Goal: Find specific page/section: Find specific page/section

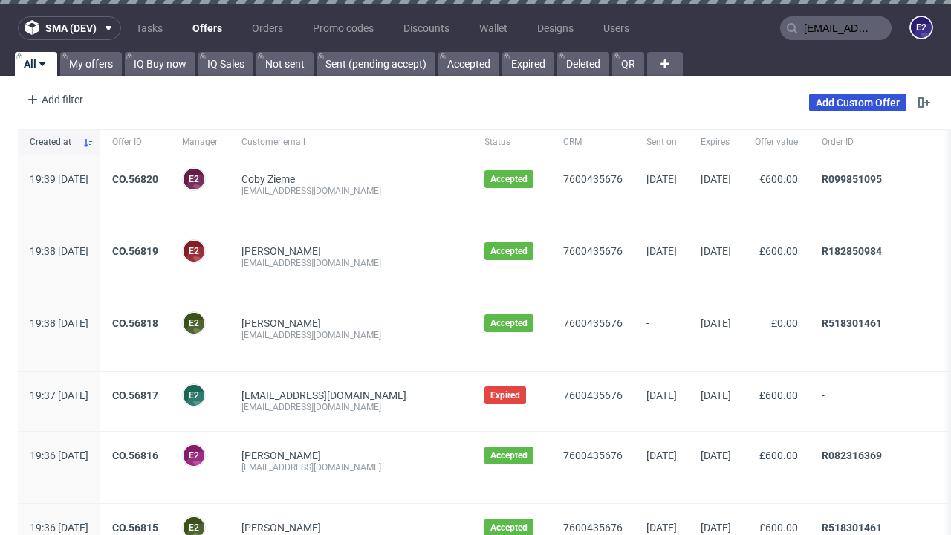
type input "[EMAIL_ADDRESS][DOMAIN_NAME]"
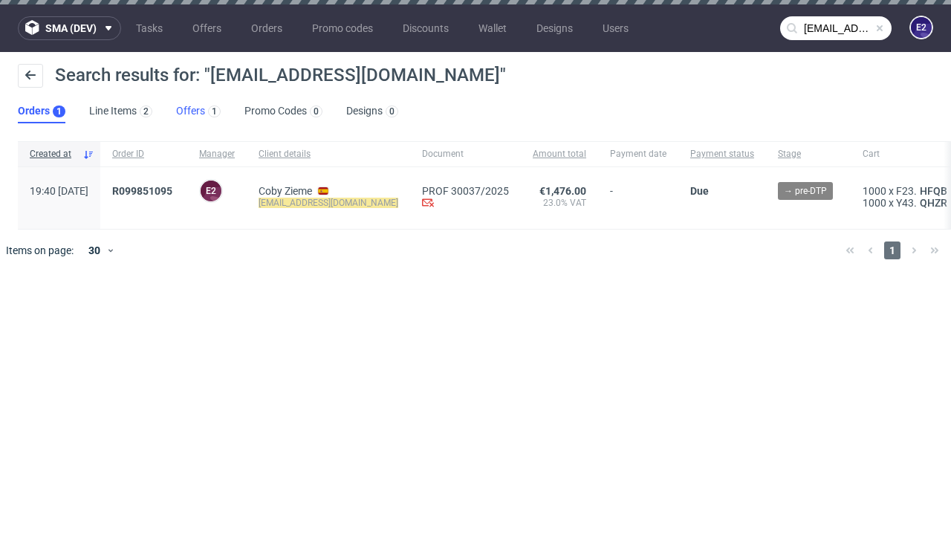
click at [198, 111] on link "Offers 1" at bounding box center [198, 112] width 45 height 24
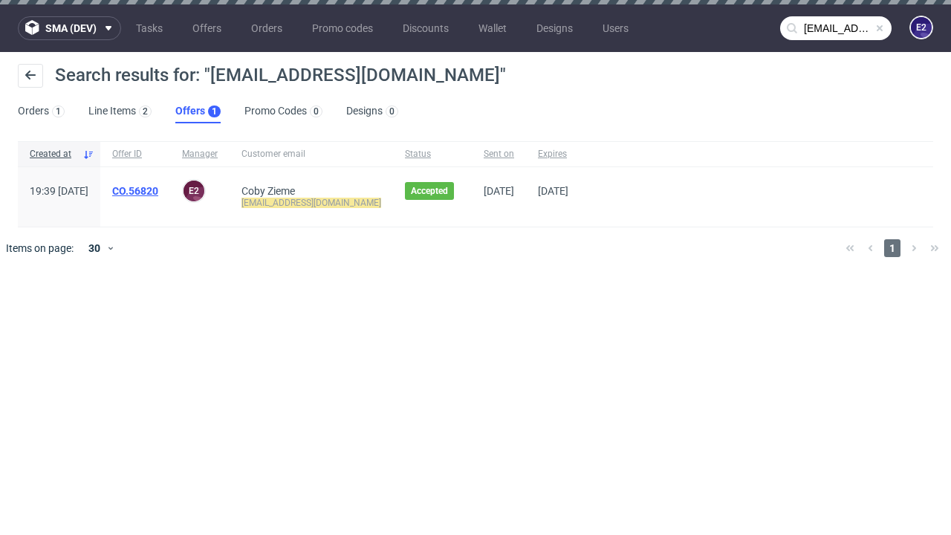
click at [158, 191] on link "CO.56820" at bounding box center [135, 191] width 46 height 12
